Goal: Task Accomplishment & Management: Manage account settings

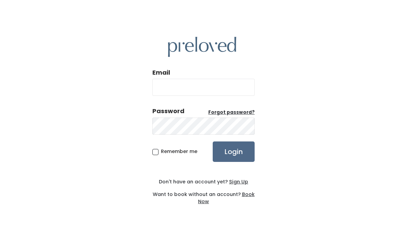
type input "Barnesemilye@gmail.com"
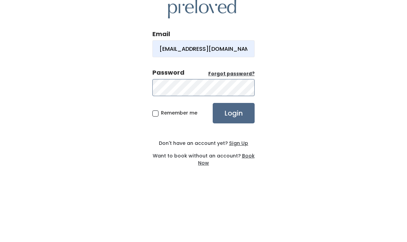
scroll to position [27, 0]
click at [235, 178] on u "Sign Up" at bounding box center [238, 181] width 19 height 7
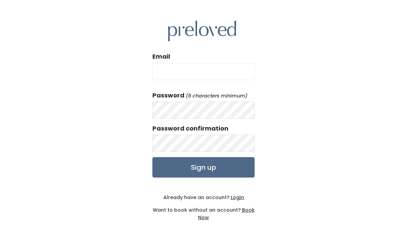
type input "[EMAIL_ADDRESS][DOMAIN_NAME]"
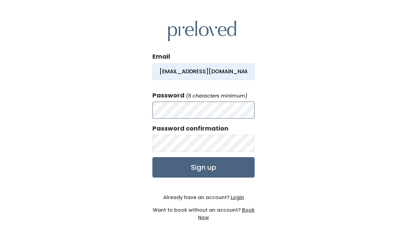
click at [212, 178] on input "Sign up" at bounding box center [204, 167] width 102 height 20
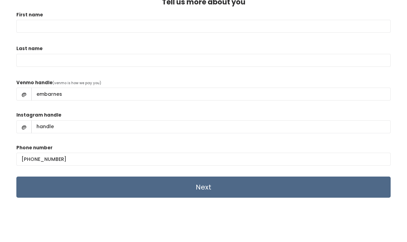
scroll to position [2, 0]
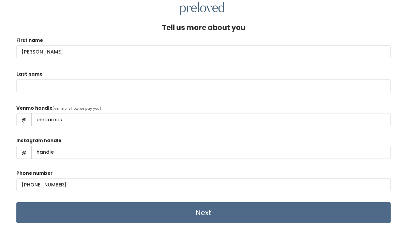
type input "Emily"
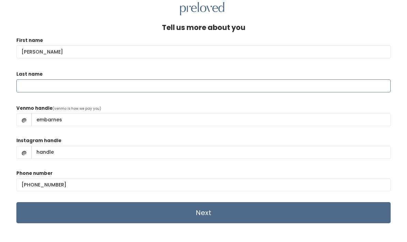
click at [87, 92] on input "Last name" at bounding box center [203, 98] width 375 height 13
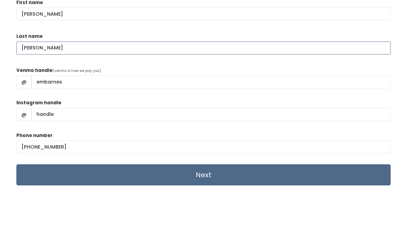
scroll to position [14, 0]
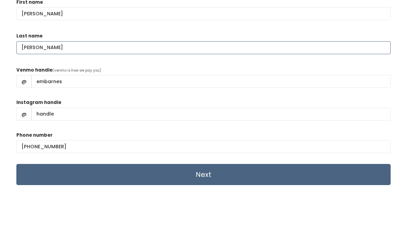
type input "Dominique"
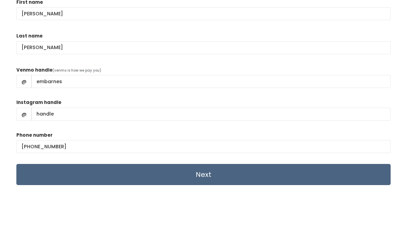
click at [220, 203] on input "Next" at bounding box center [203, 213] width 375 height 21
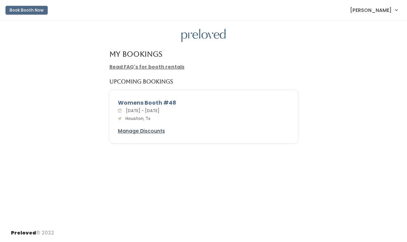
click at [156, 132] on u "Manage Discounts" at bounding box center [141, 131] width 47 height 7
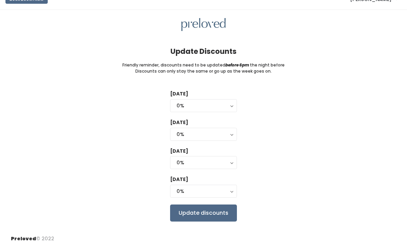
scroll to position [27, 0]
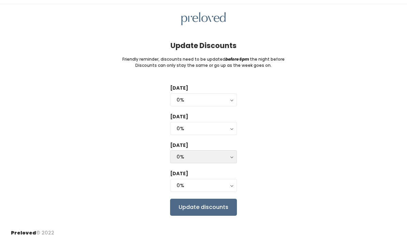
click at [182, 153] on div "0%" at bounding box center [204, 157] width 54 height 8
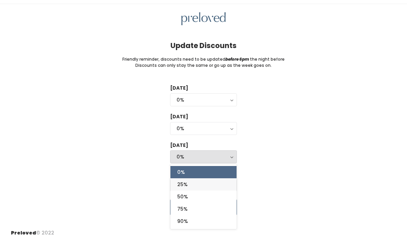
click at [180, 181] on span "25%" at bounding box center [182, 185] width 10 height 8
select select "25%"
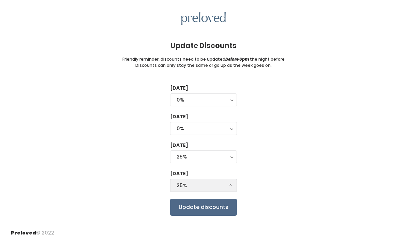
click at [182, 182] on div "25%" at bounding box center [204, 186] width 54 height 8
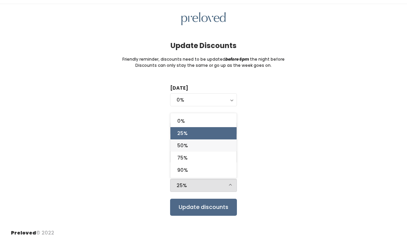
click at [180, 142] on span "50%" at bounding box center [182, 146] width 11 height 8
select select "50%"
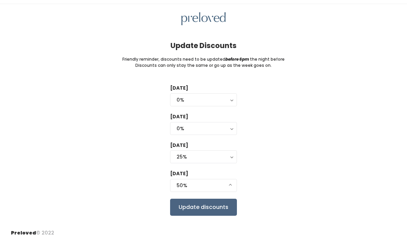
click at [181, 199] on input "Update discounts" at bounding box center [203, 207] width 67 height 17
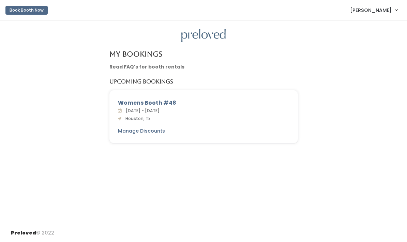
click at [373, 11] on span "[PERSON_NAME]" at bounding box center [371, 10] width 42 height 8
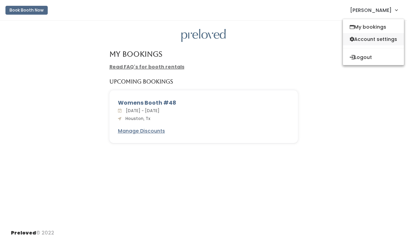
click at [374, 41] on link "Account settings" at bounding box center [373, 39] width 61 height 12
